Goal: Information Seeking & Learning: Understand process/instructions

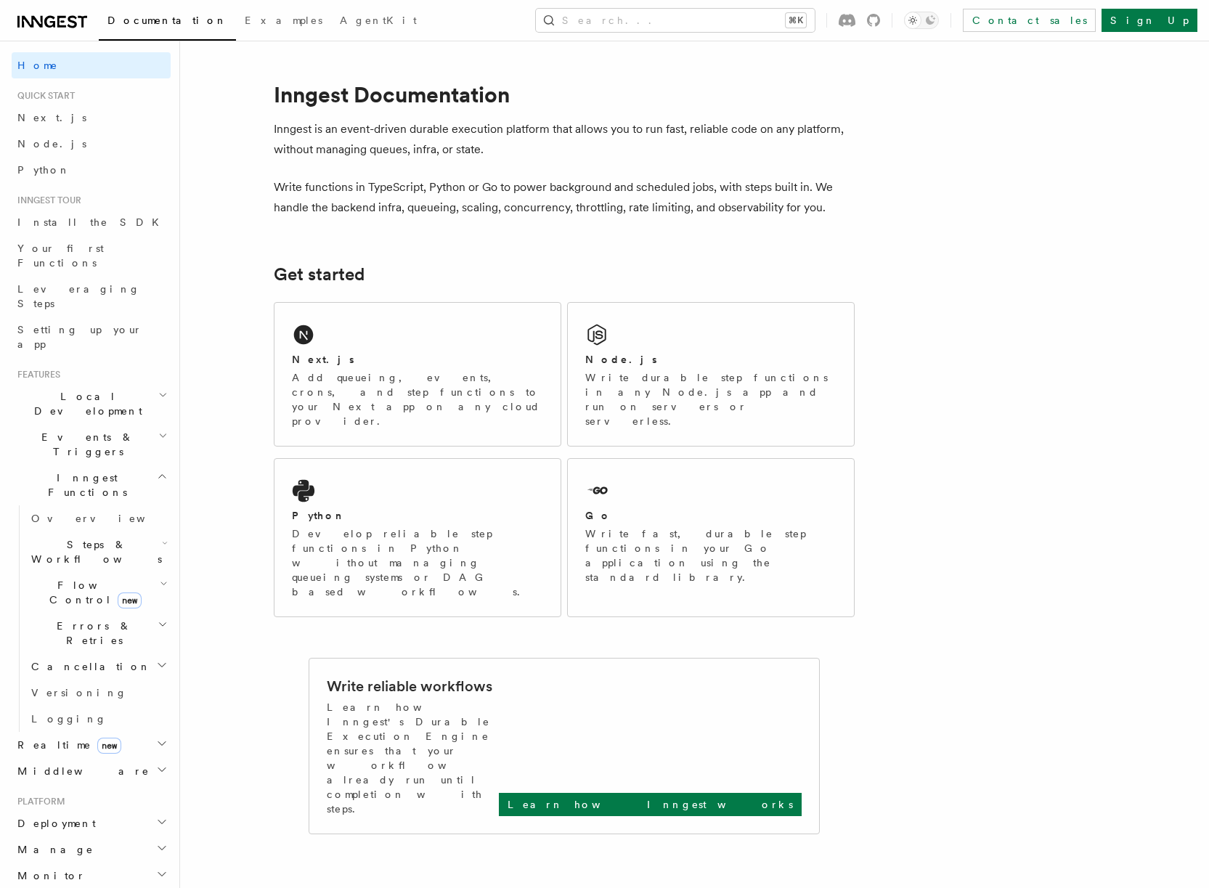
drag, startPoint x: 89, startPoint y: 514, endPoint x: 83, endPoint y: 534, distance: 21.2
click at [87, 532] on ul "Overview Steps & Workflows Flow Control new Errors & Retries Cancellation Versi…" at bounding box center [95, 619] width 152 height 227
click at [79, 660] on span "Cancellation" at bounding box center [88, 667] width 126 height 15
click at [78, 687] on span "Overview" at bounding box center [120, 693] width 150 height 12
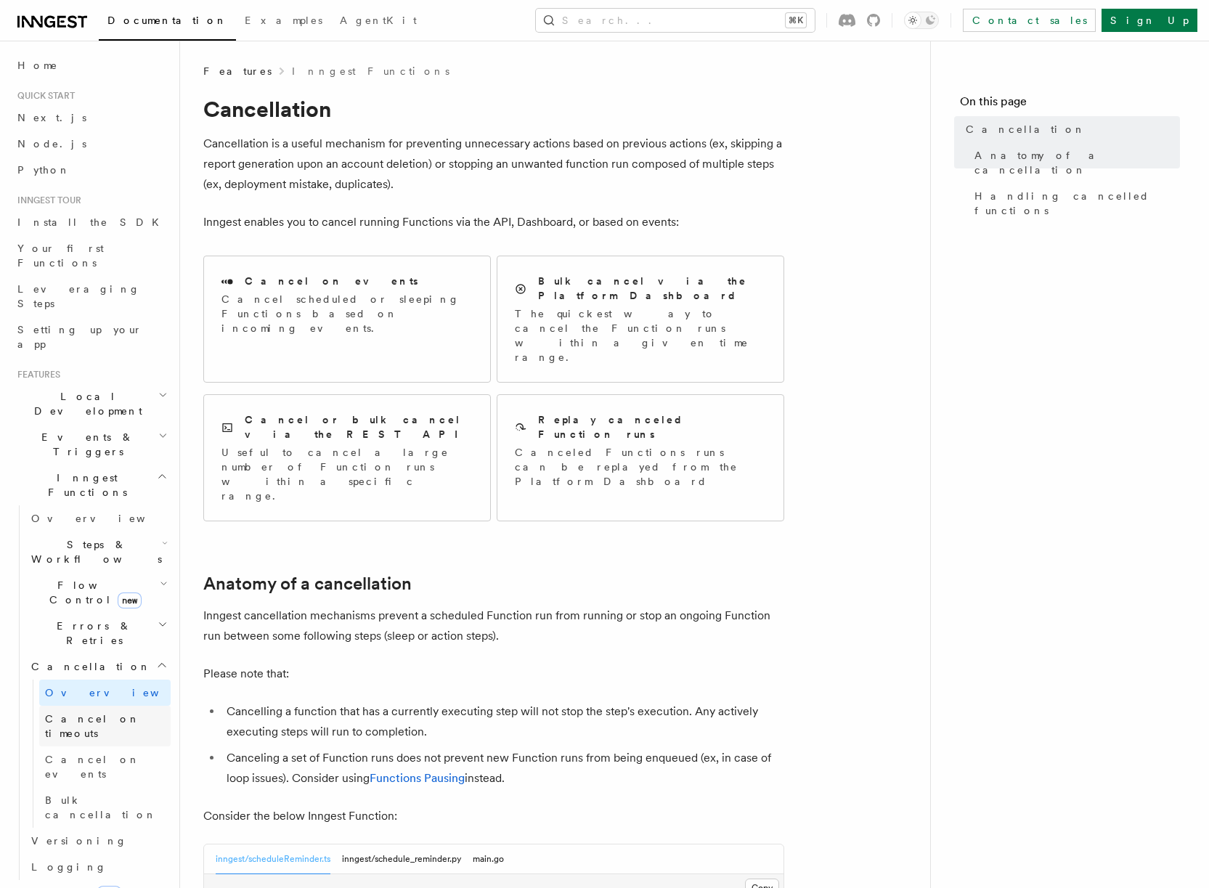
click at [117, 713] on span "Cancel on timeouts" at bounding box center [92, 726] width 95 height 26
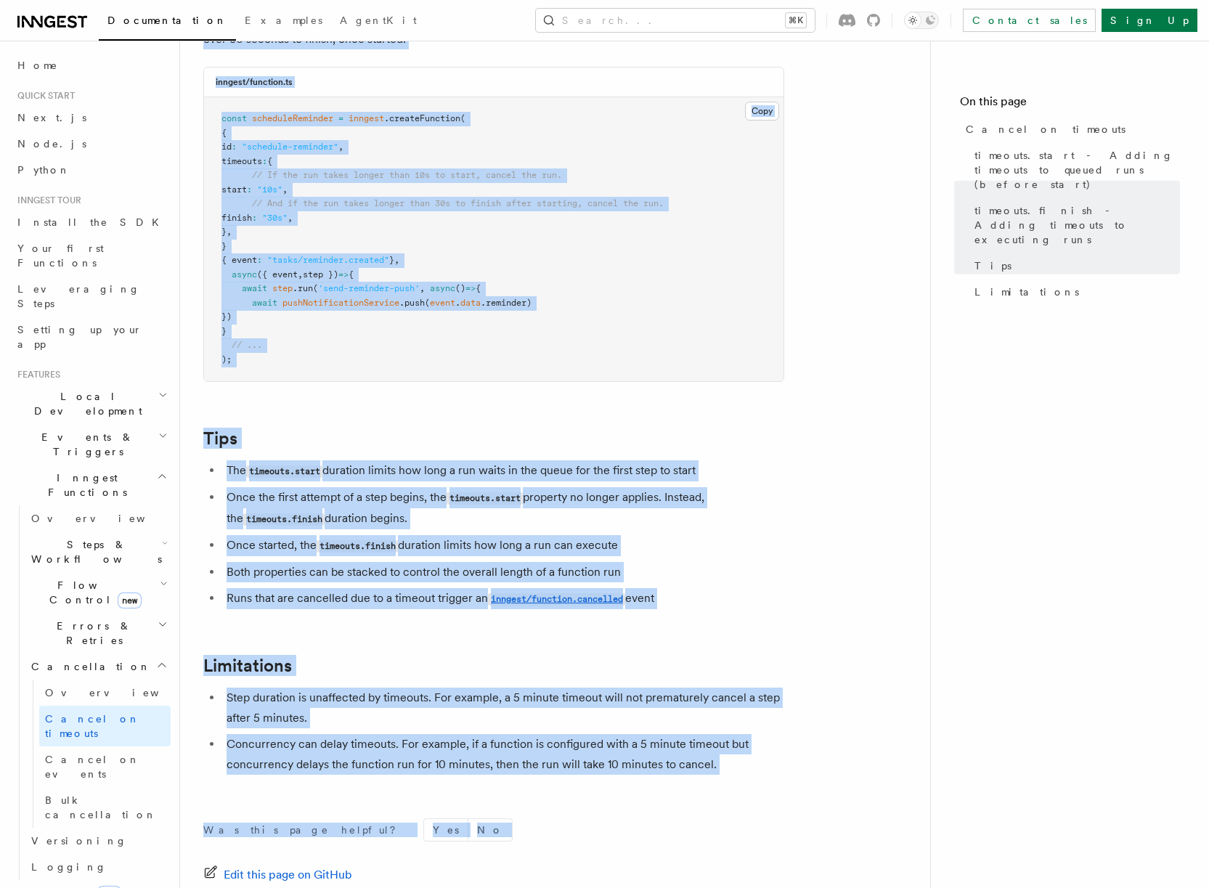
scroll to position [1126, 0]
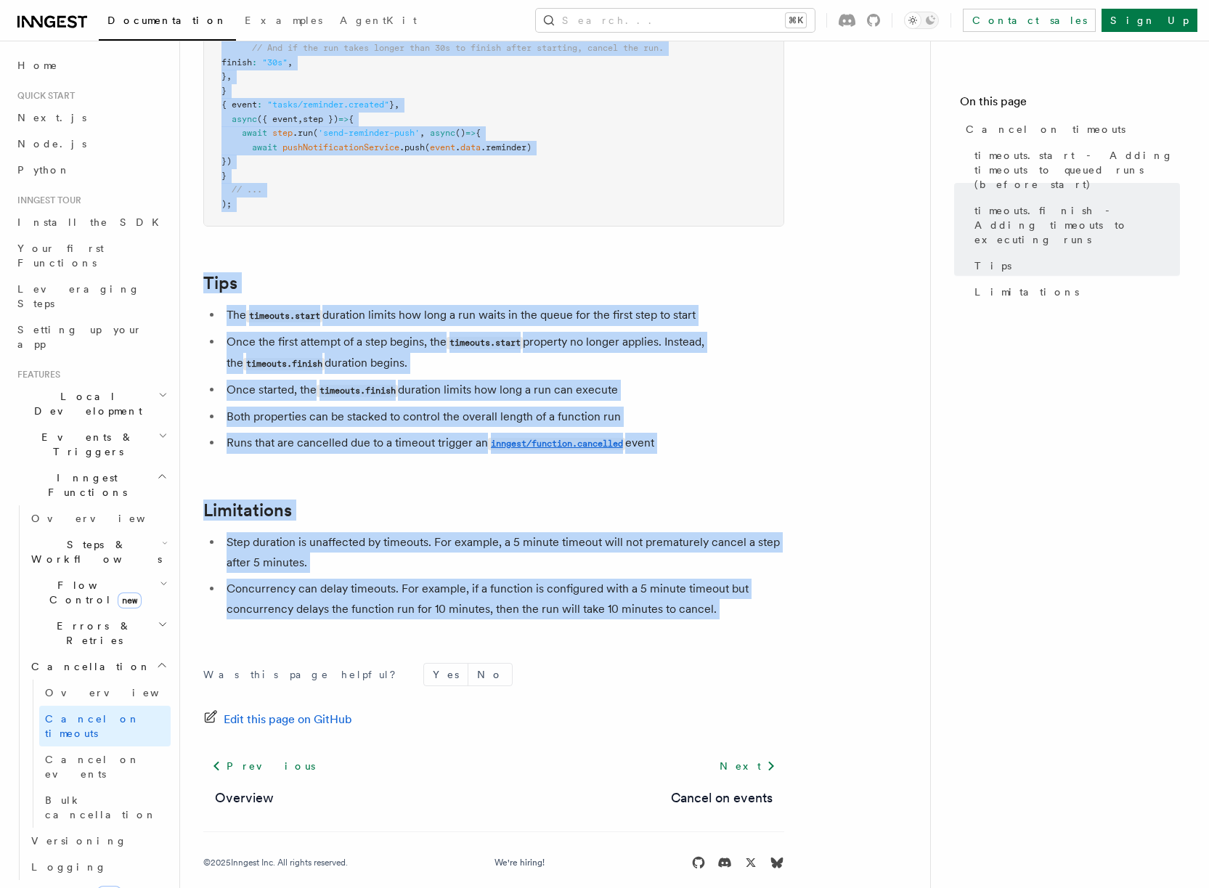
drag, startPoint x: 202, startPoint y: 95, endPoint x: 112, endPoint y: 651, distance: 563.0
copy article "Cancel on timeouts It's possible to force runs to cancel if they take too long …"
